Goal: Transaction & Acquisition: Purchase product/service

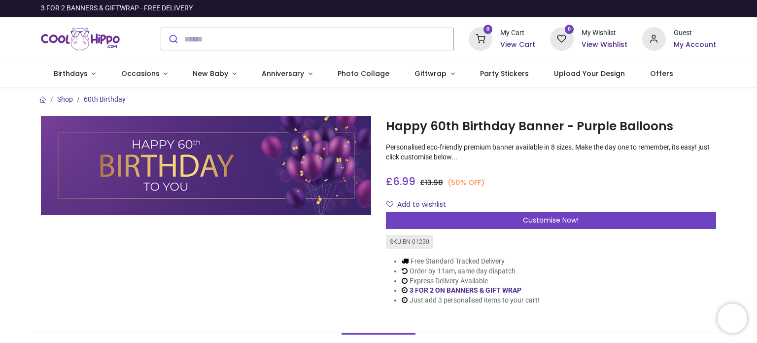
click at [232, 186] on img at bounding box center [206, 165] width 330 height 99
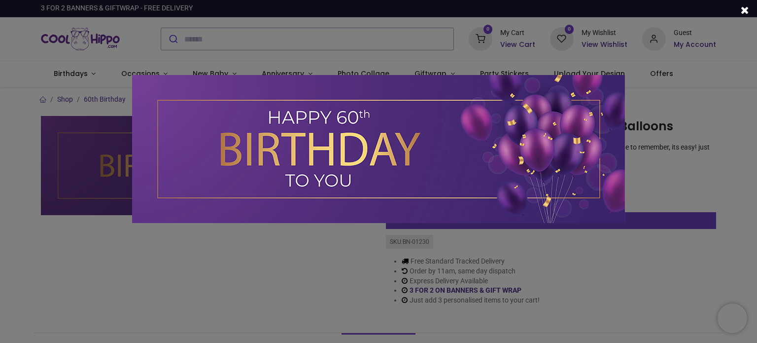
click at [748, 7] on span at bounding box center [745, 10] width 8 height 10
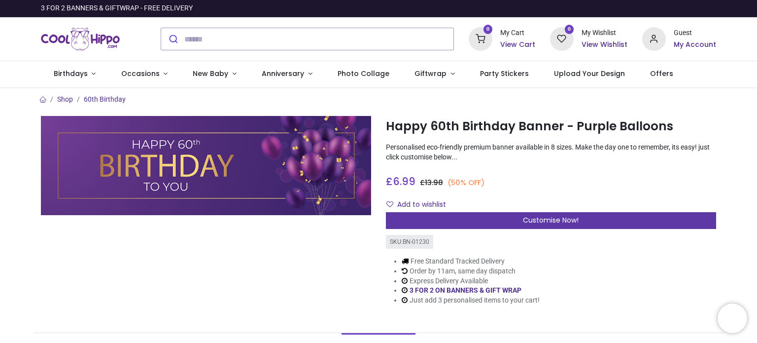
click at [552, 216] on span "Customise Now!" at bounding box center [551, 220] width 56 height 10
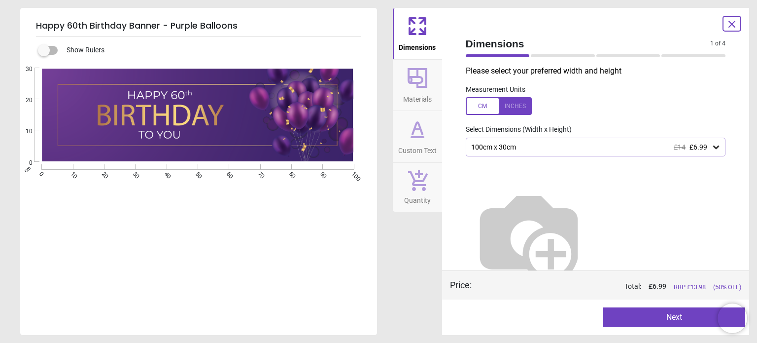
click at [714, 146] on icon at bounding box center [717, 146] width 6 height 3
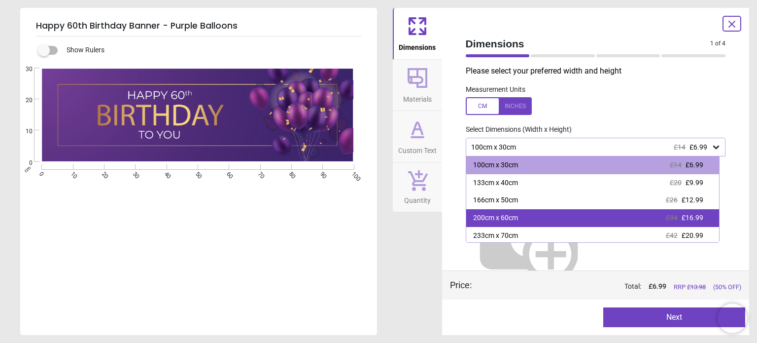
click at [671, 217] on span "£34" at bounding box center [672, 218] width 12 height 8
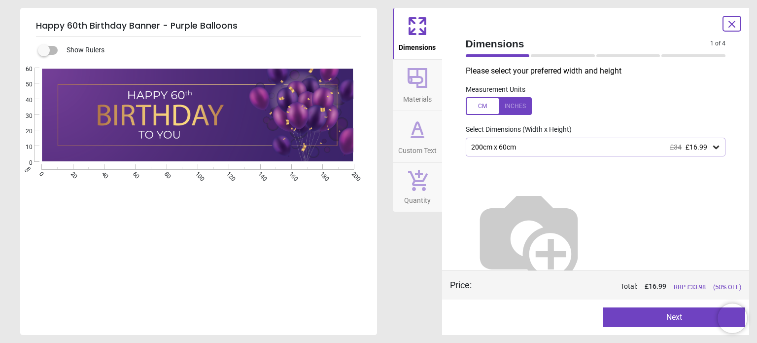
click at [656, 317] on button "Next" at bounding box center [675, 317] width 142 height 20
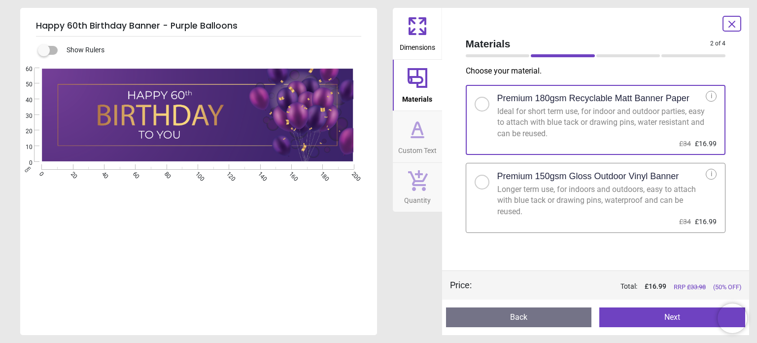
click at [478, 185] on div at bounding box center [482, 182] width 15 height 15
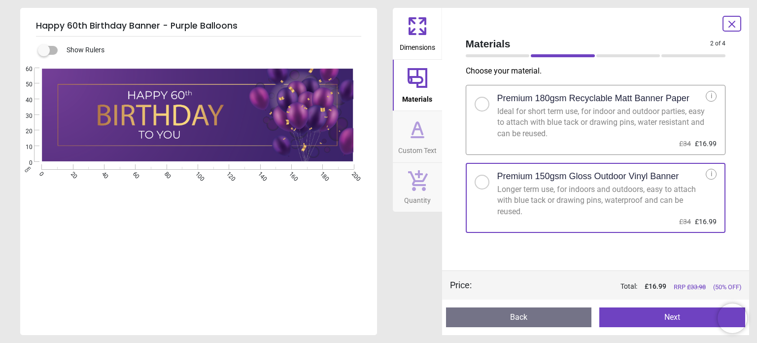
click at [655, 318] on button "Next" at bounding box center [673, 317] width 146 height 20
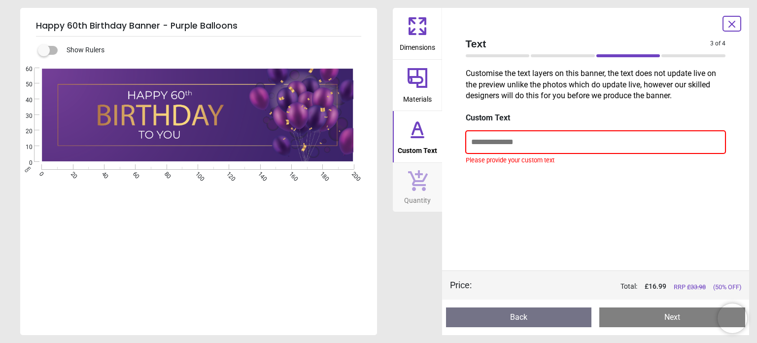
click at [477, 141] on input "text" at bounding box center [596, 142] width 260 height 23
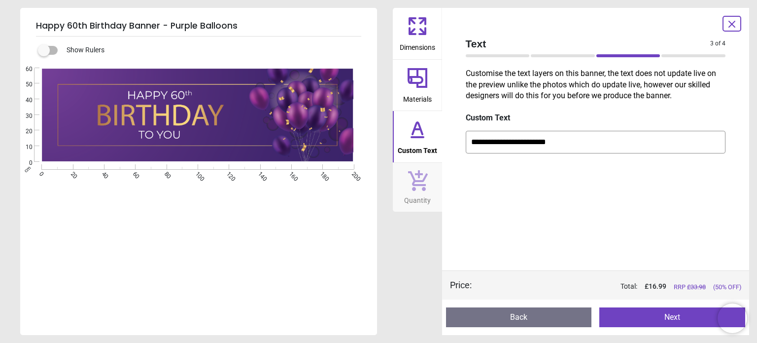
type input "**********"
click at [655, 318] on button "Next" at bounding box center [673, 317] width 146 height 20
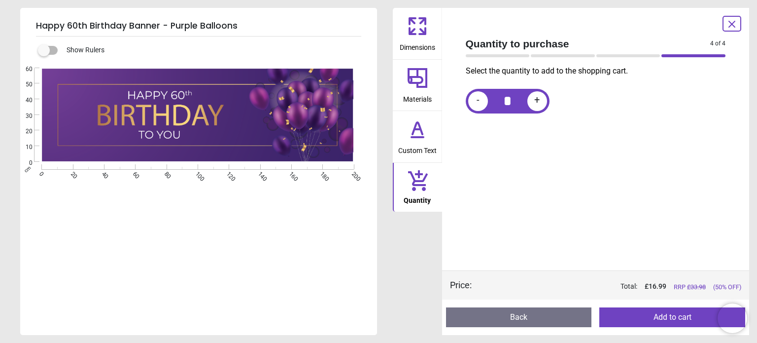
click at [537, 99] on span "+" at bounding box center [537, 101] width 5 height 12
type input "*"
click at [416, 130] on icon at bounding box center [418, 129] width 24 height 24
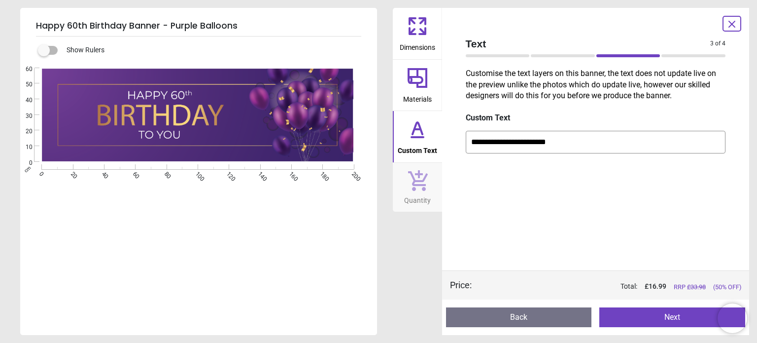
click at [582, 143] on input "**********" at bounding box center [596, 142] width 260 height 23
type input "**********"
click at [645, 323] on button "Next" at bounding box center [673, 317] width 146 height 20
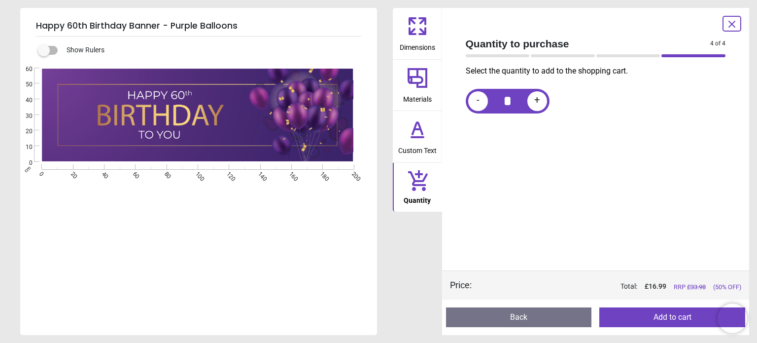
click at [649, 319] on button "Add to cart" at bounding box center [673, 317] width 146 height 20
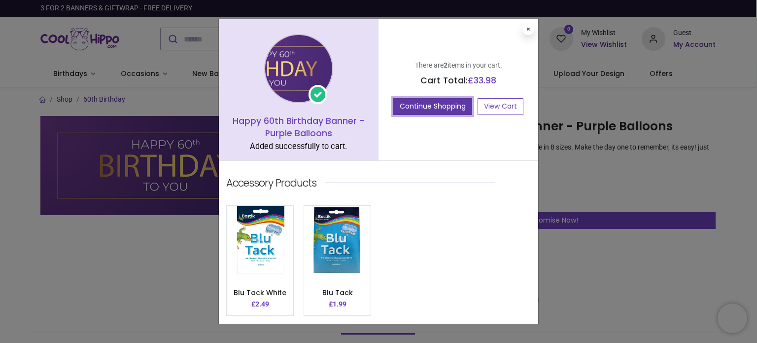
click at [443, 109] on button "Continue Shopping" at bounding box center [433, 106] width 79 height 17
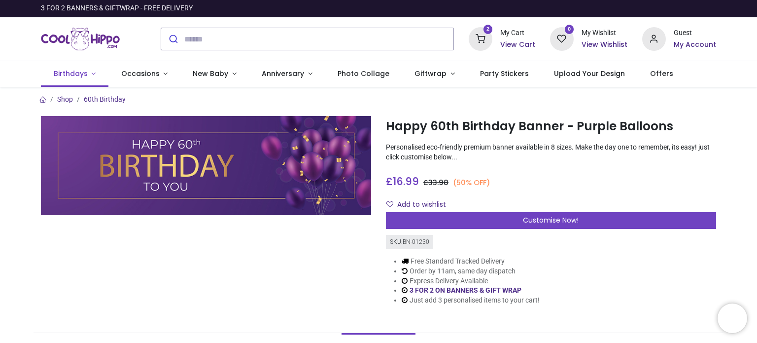
click at [89, 71] on link "Birthdays" at bounding box center [75, 74] width 68 height 26
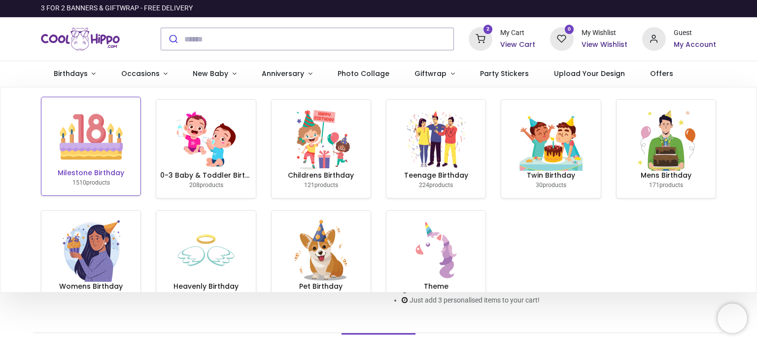
click at [85, 160] on img at bounding box center [91, 136] width 63 height 63
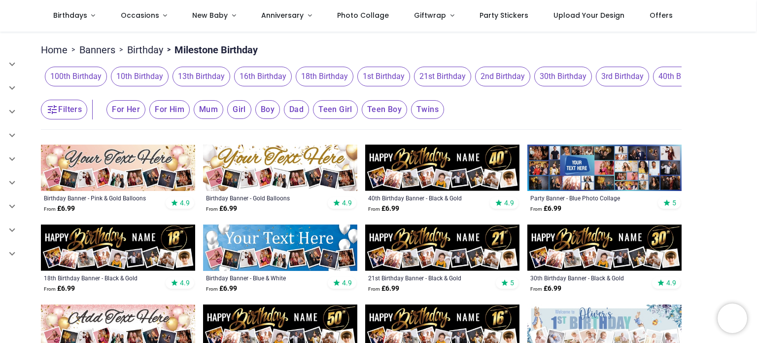
scroll to position [63, 0]
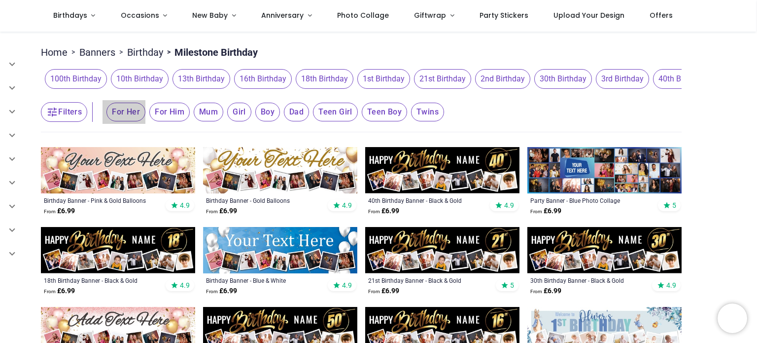
click at [126, 115] on span "For Her" at bounding box center [126, 112] width 39 height 19
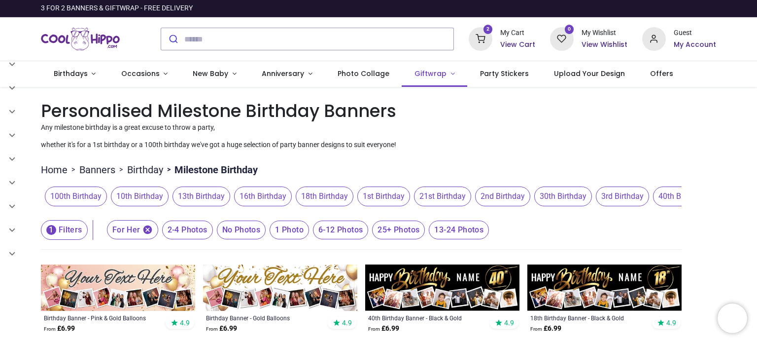
click at [420, 78] on link "Giftwrap" at bounding box center [435, 74] width 66 height 26
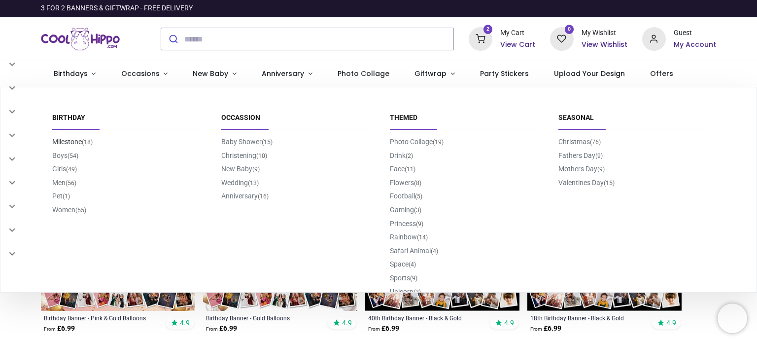
click at [67, 138] on link "Milestone (18)" at bounding box center [72, 142] width 40 height 8
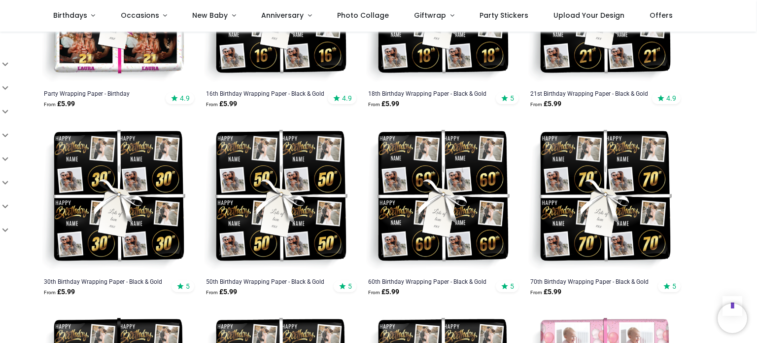
scroll to position [448, 0]
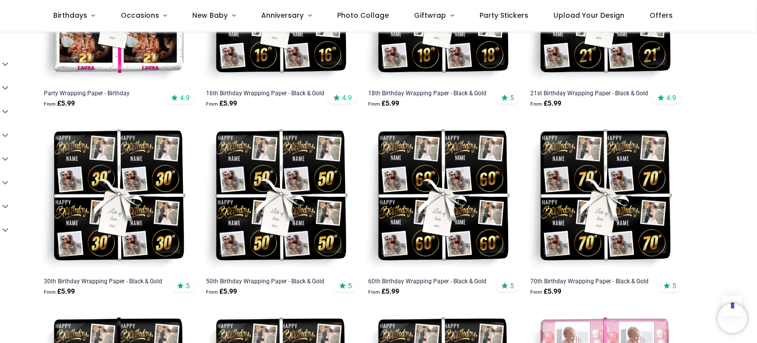
click at [420, 228] on img at bounding box center [442, 196] width 154 height 154
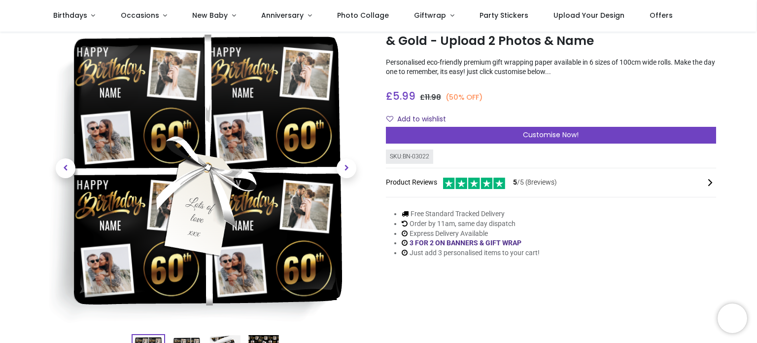
scroll to position [44, 0]
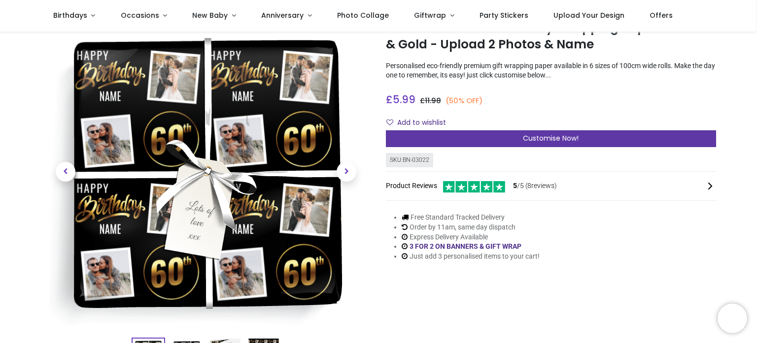
click at [536, 131] on div "Customise Now!" at bounding box center [551, 138] width 330 height 17
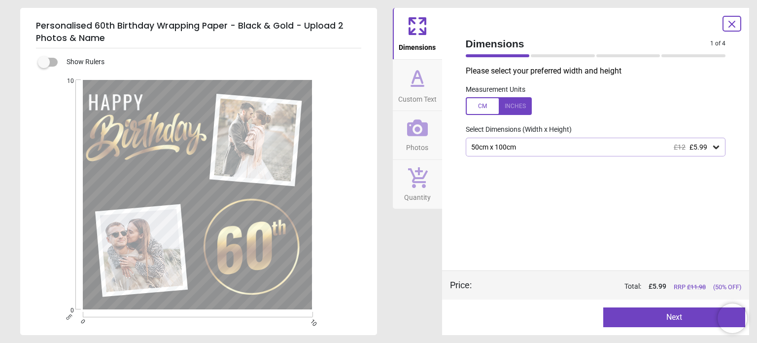
click at [714, 151] on icon at bounding box center [717, 147] width 10 height 10
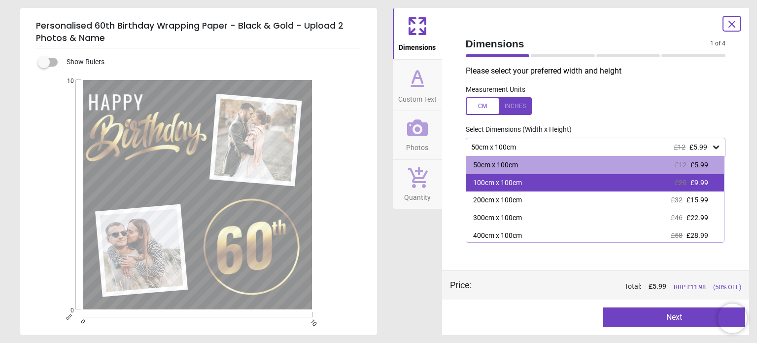
click at [680, 181] on span "£20" at bounding box center [681, 183] width 12 height 8
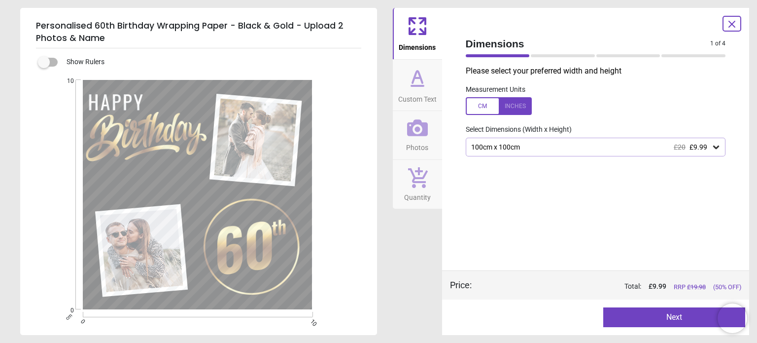
click at [653, 316] on button "Next" at bounding box center [675, 317] width 142 height 20
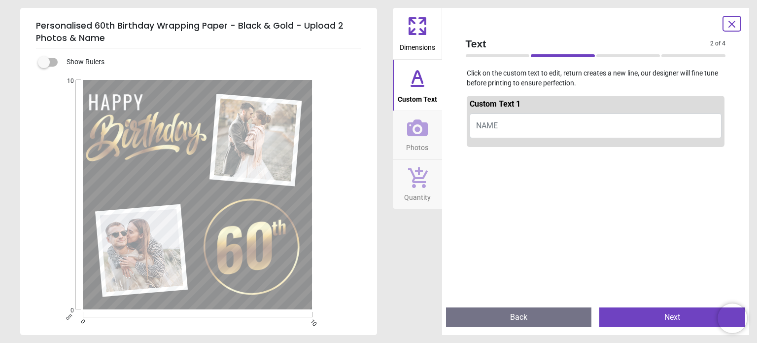
click at [510, 125] on button "NAME" at bounding box center [596, 125] width 252 height 25
type textarea "*****"
click at [671, 319] on button "Next" at bounding box center [673, 317] width 146 height 20
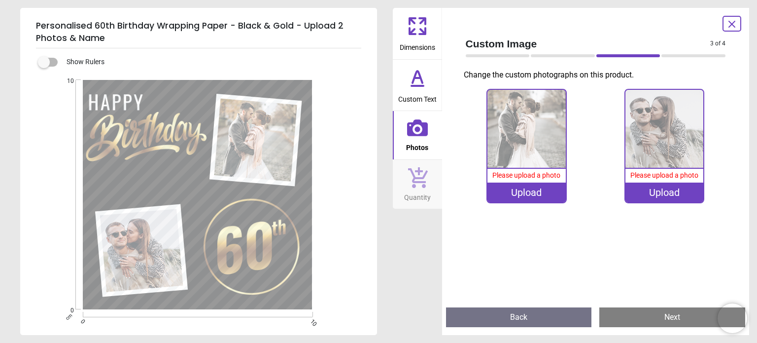
click at [528, 190] on div "Upload" at bounding box center [527, 192] width 78 height 20
click at [522, 191] on div "Upload" at bounding box center [527, 192] width 78 height 20
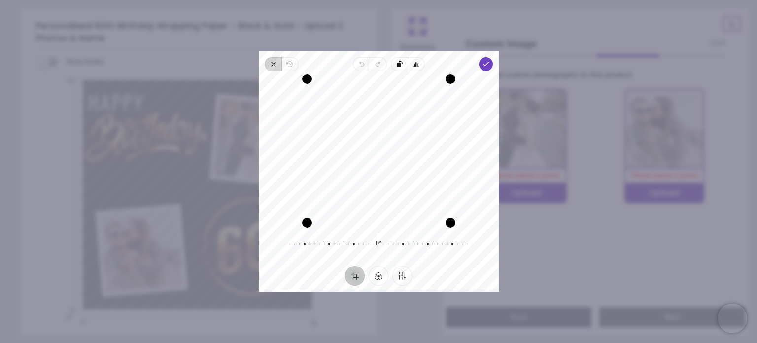
click at [274, 61] on icon "button" at bounding box center [274, 64] width 8 height 8
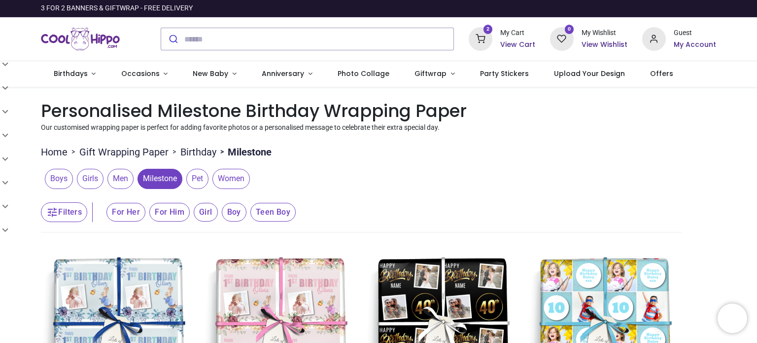
click at [487, 33] on icon at bounding box center [481, 39] width 24 height 24
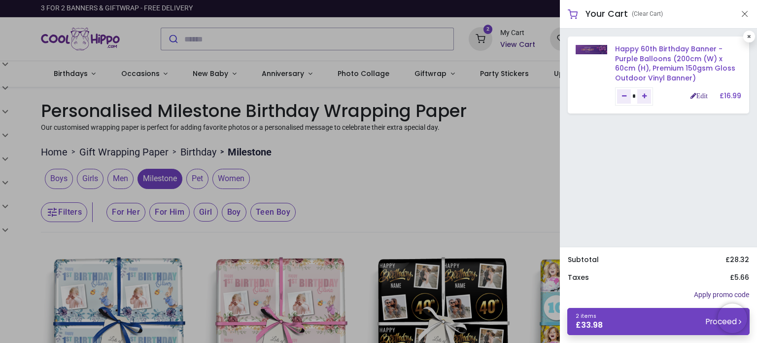
click at [634, 56] on link "Happy 60th Birthday Banner - Purple Balloons (200cm (W) x 60cm (H), Premium 150…" at bounding box center [675, 63] width 120 height 39
